Goal: Transaction & Acquisition: Book appointment/travel/reservation

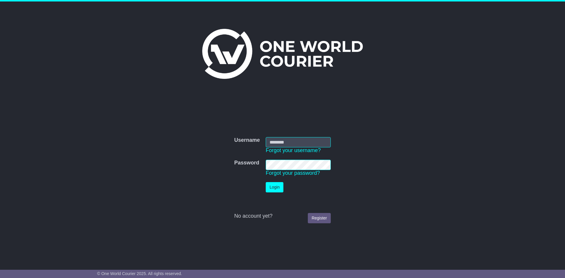
type input "**********"
click at [270, 192] on button "Login" at bounding box center [275, 187] width 18 height 10
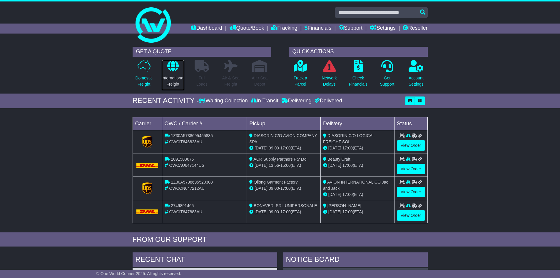
click at [172, 77] on p "International Freight" at bounding box center [173, 81] width 23 height 12
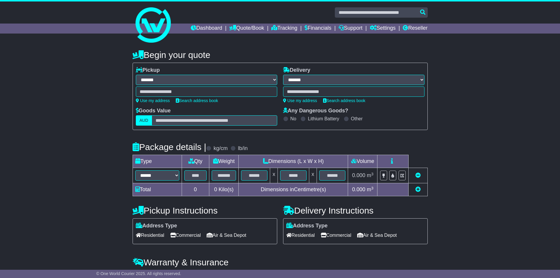
select select "**"
